Goal: Task Accomplishment & Management: Manage account settings

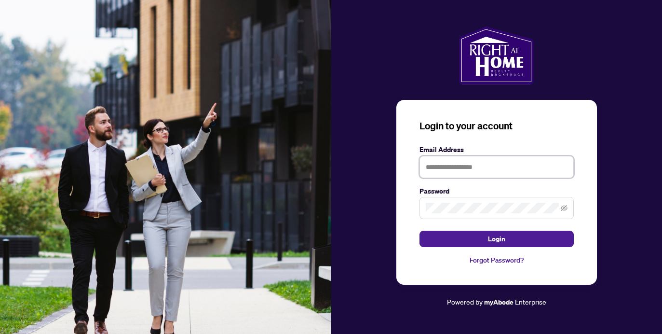
click at [465, 168] on input "text" at bounding box center [497, 167] width 154 height 22
type input "**********"
click at [509, 165] on input "**********" at bounding box center [497, 167] width 154 height 22
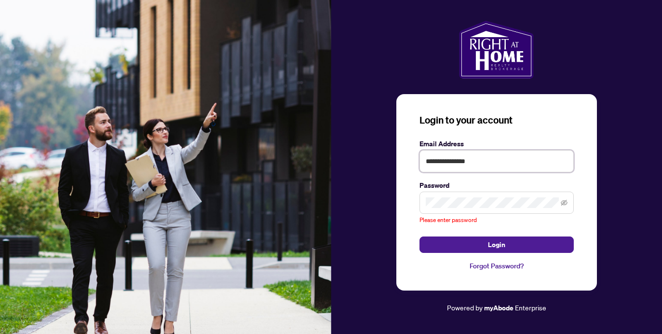
click at [516, 162] on input "**********" at bounding box center [497, 161] width 154 height 22
click at [456, 194] on span at bounding box center [497, 203] width 154 height 22
click at [497, 163] on input "**********" at bounding box center [497, 161] width 154 height 22
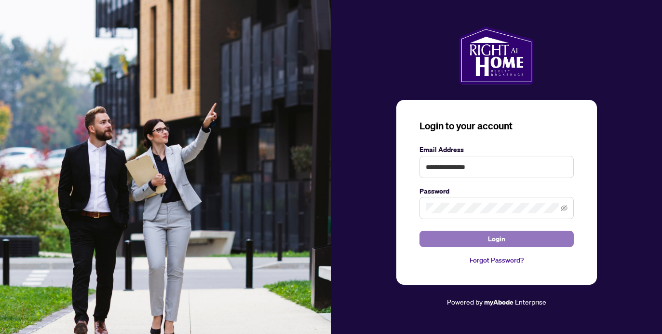
click at [534, 239] on button "Login" at bounding box center [497, 239] width 154 height 16
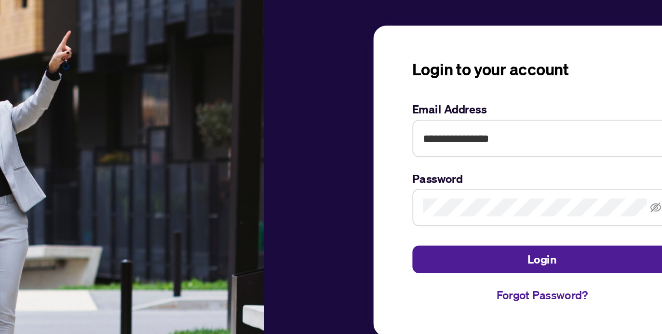
click at [560, 210] on span at bounding box center [497, 208] width 154 height 22
click at [564, 209] on icon "eye-invisible" at bounding box center [564, 208] width 7 height 7
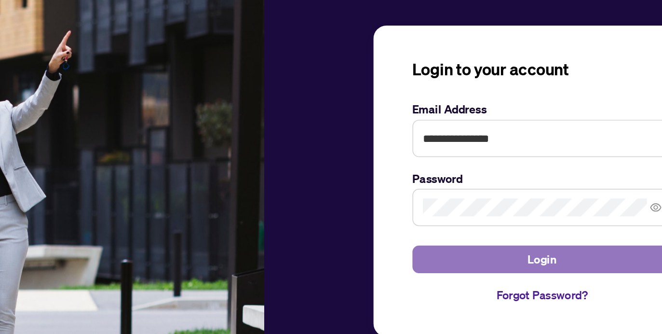
click at [473, 243] on button "Login" at bounding box center [497, 239] width 154 height 16
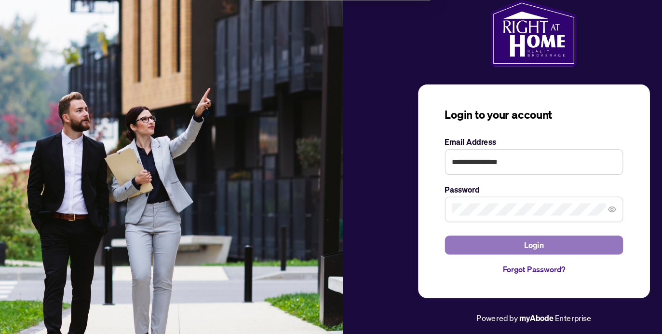
click at [495, 237] on span "Login" at bounding box center [496, 238] width 17 height 15
click at [471, 240] on button "Login" at bounding box center [497, 239] width 154 height 16
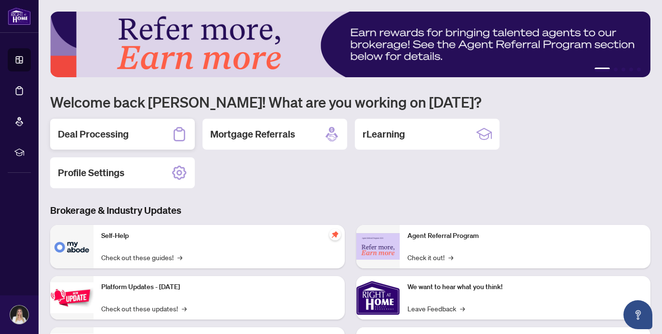
click at [141, 134] on div "Deal Processing" at bounding box center [122, 134] width 145 height 31
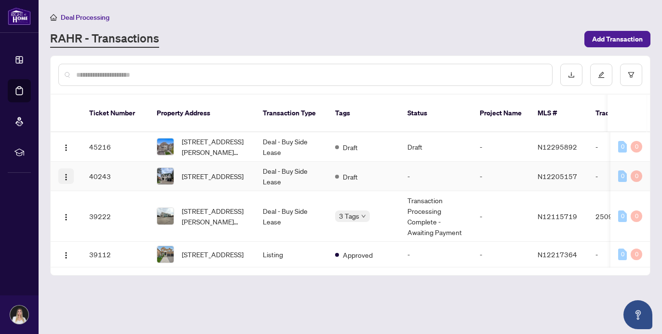
click at [66, 173] on img "button" at bounding box center [66, 177] width 8 height 8
click at [64, 144] on img "button" at bounding box center [66, 148] width 8 height 8
click at [63, 101] on th at bounding box center [66, 114] width 31 height 38
click at [65, 173] on img "button" at bounding box center [66, 177] width 8 height 8
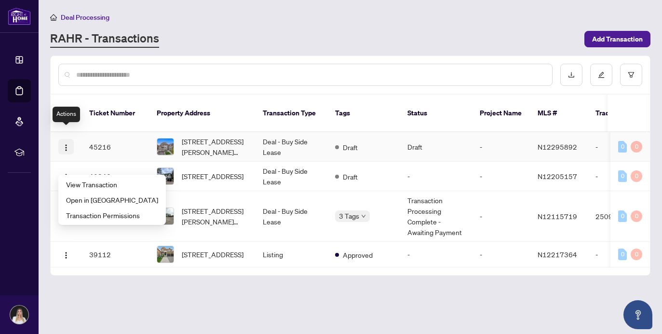
click at [67, 144] on img "button" at bounding box center [66, 148] width 8 height 8
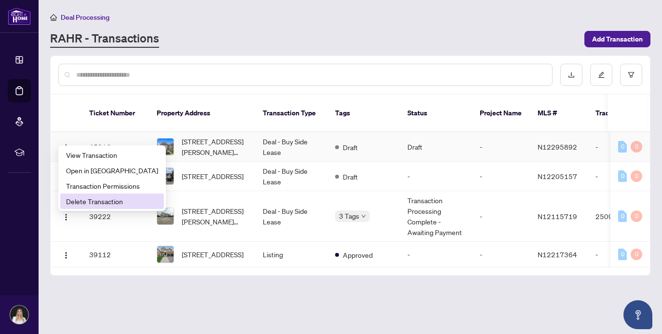
click at [88, 199] on span "Delete Transaction" at bounding box center [112, 201] width 92 height 11
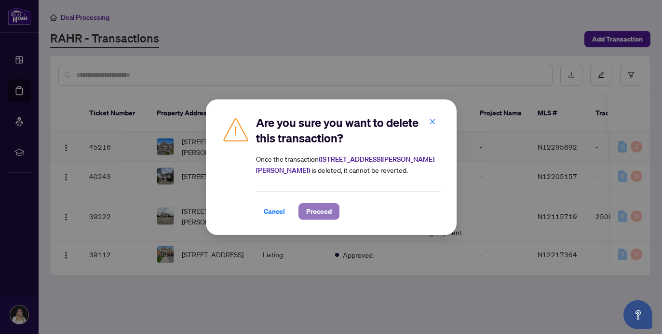
click at [330, 215] on span "Proceed" at bounding box center [319, 211] width 26 height 15
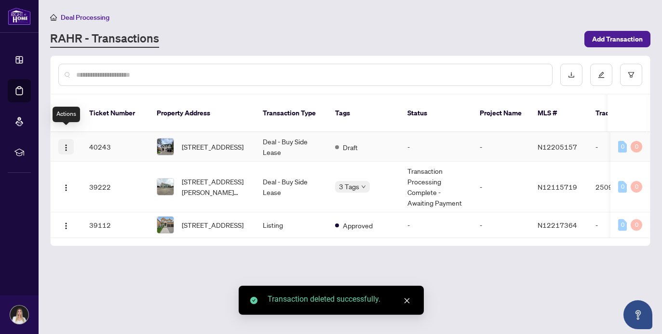
click at [66, 144] on img "button" at bounding box center [66, 148] width 8 height 8
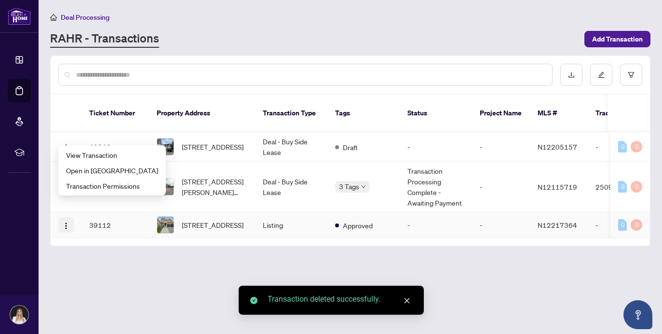
click at [67, 222] on img "button" at bounding box center [66, 226] width 8 height 8
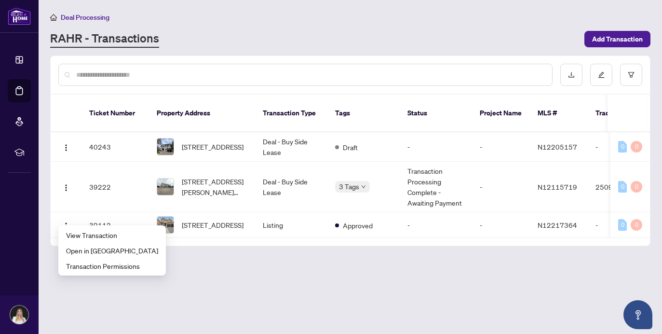
click at [191, 285] on main "Deal Processing [PERSON_NAME] - Transactions Add Transaction Ticket Number Prop…" at bounding box center [351, 167] width 624 height 334
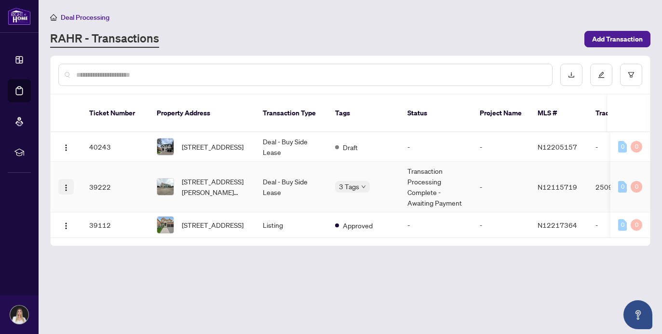
click at [68, 184] on img "button" at bounding box center [66, 188] width 8 height 8
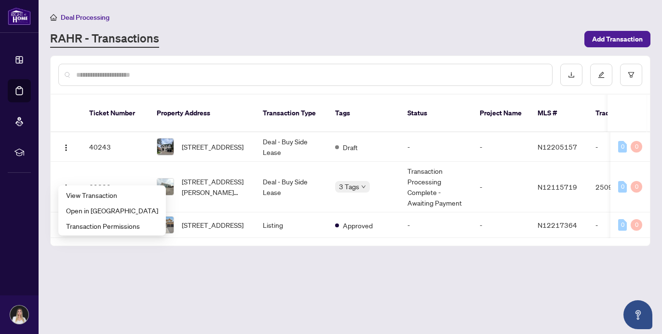
click at [192, 253] on main "Deal Processing [PERSON_NAME] - Transactions Add Transaction Ticket Number Prop…" at bounding box center [351, 167] width 624 height 334
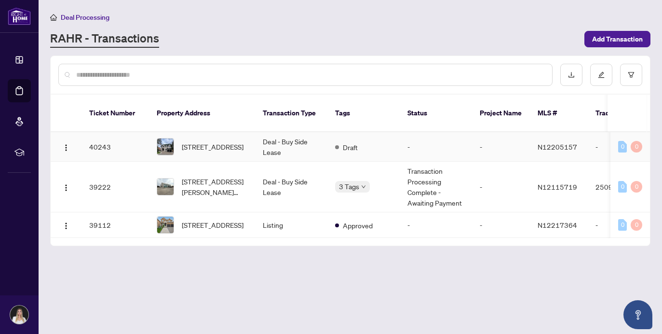
click at [304, 142] on td "Deal - Buy Side Lease" at bounding box center [291, 146] width 72 height 29
